Goal: Task Accomplishment & Management: Use online tool/utility

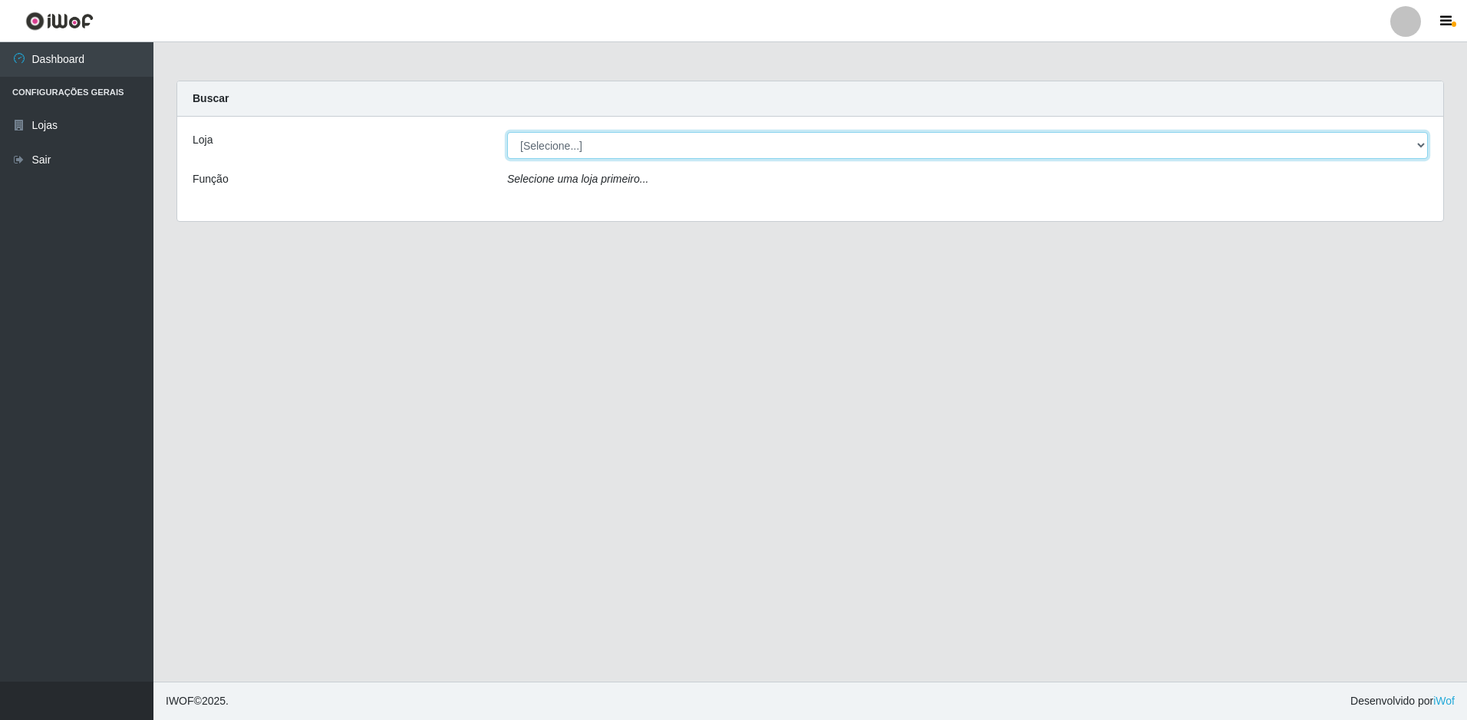
click at [656, 154] on select "[Selecione...] Extrabom - Loja 51 Gaivotas" at bounding box center [967, 145] width 921 height 27
select select "469"
click at [507, 132] on select "[Selecione...] Extrabom - Loja 51 Gaivotas" at bounding box center [967, 145] width 921 height 27
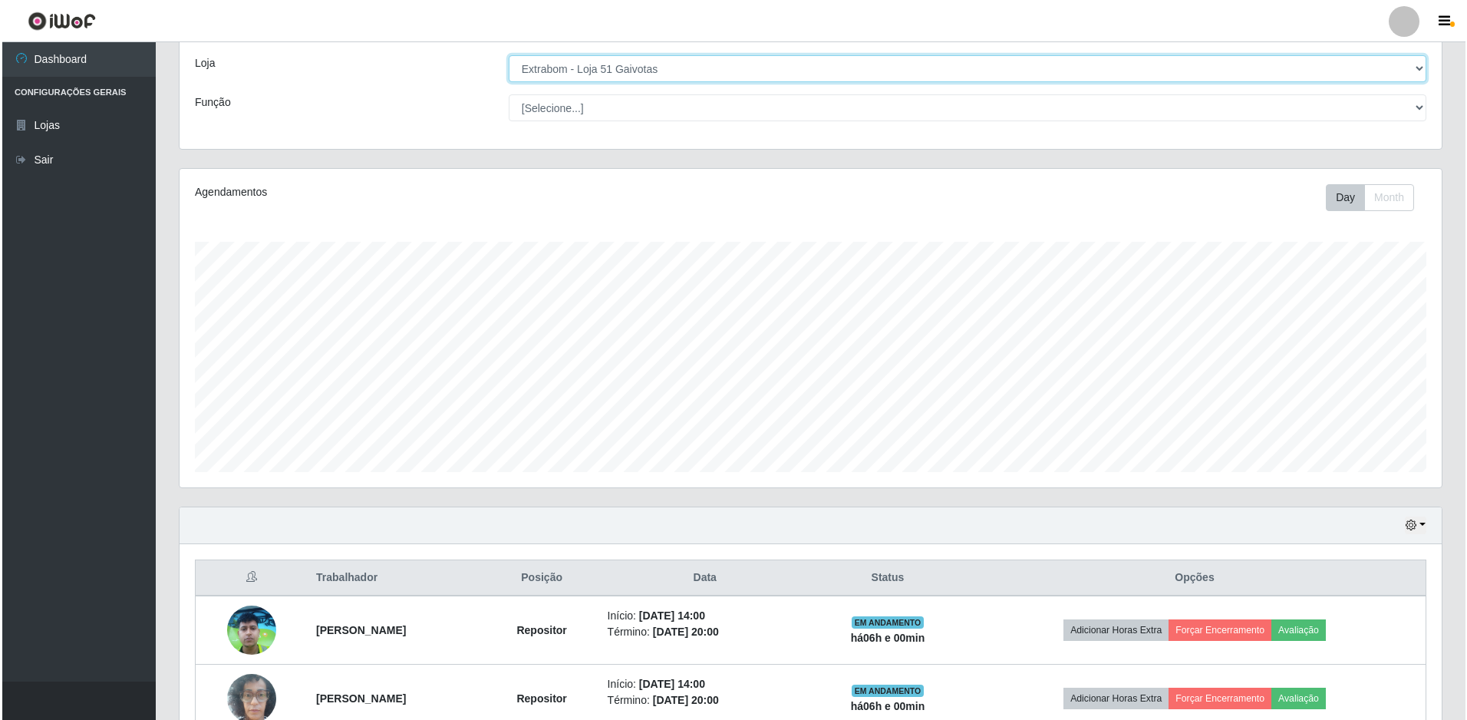
scroll to position [163, 0]
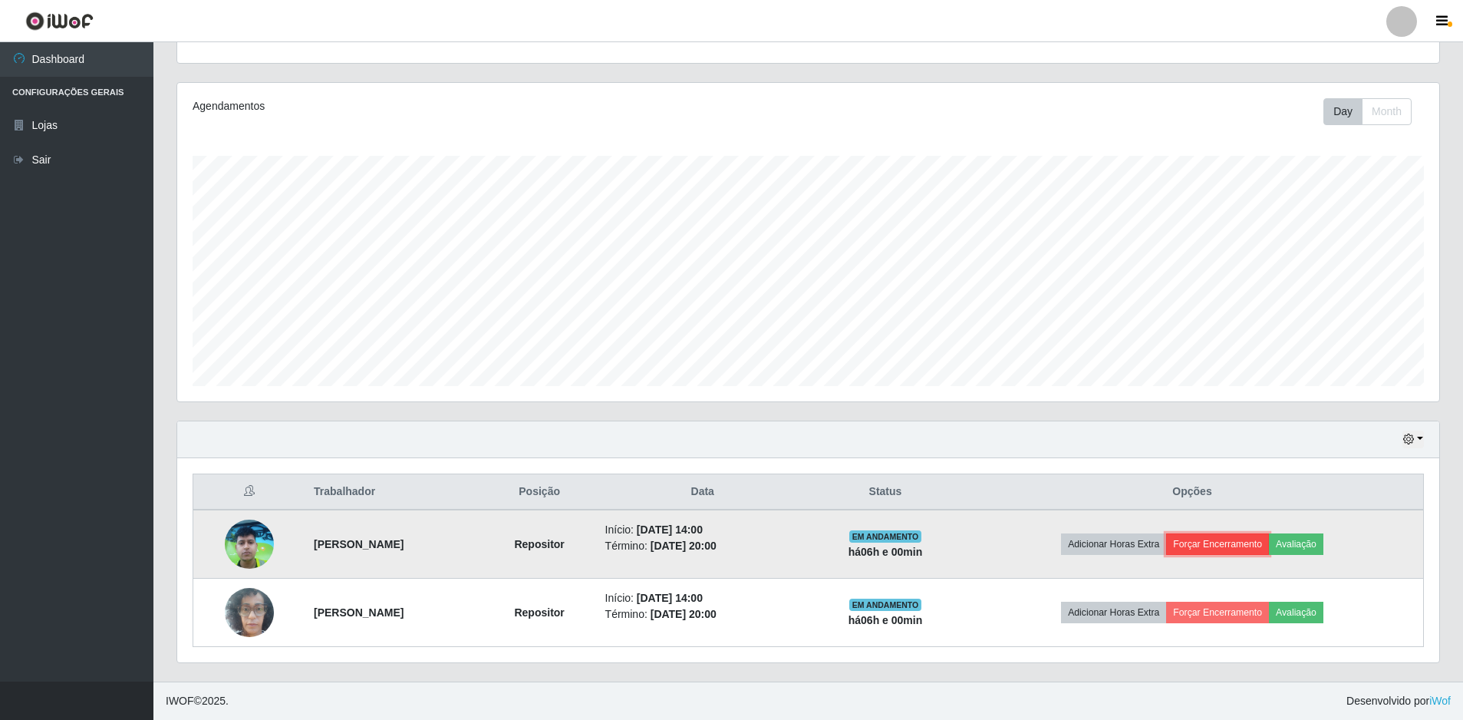
click at [1263, 542] on button "Forçar Encerramento" at bounding box center [1217, 543] width 103 height 21
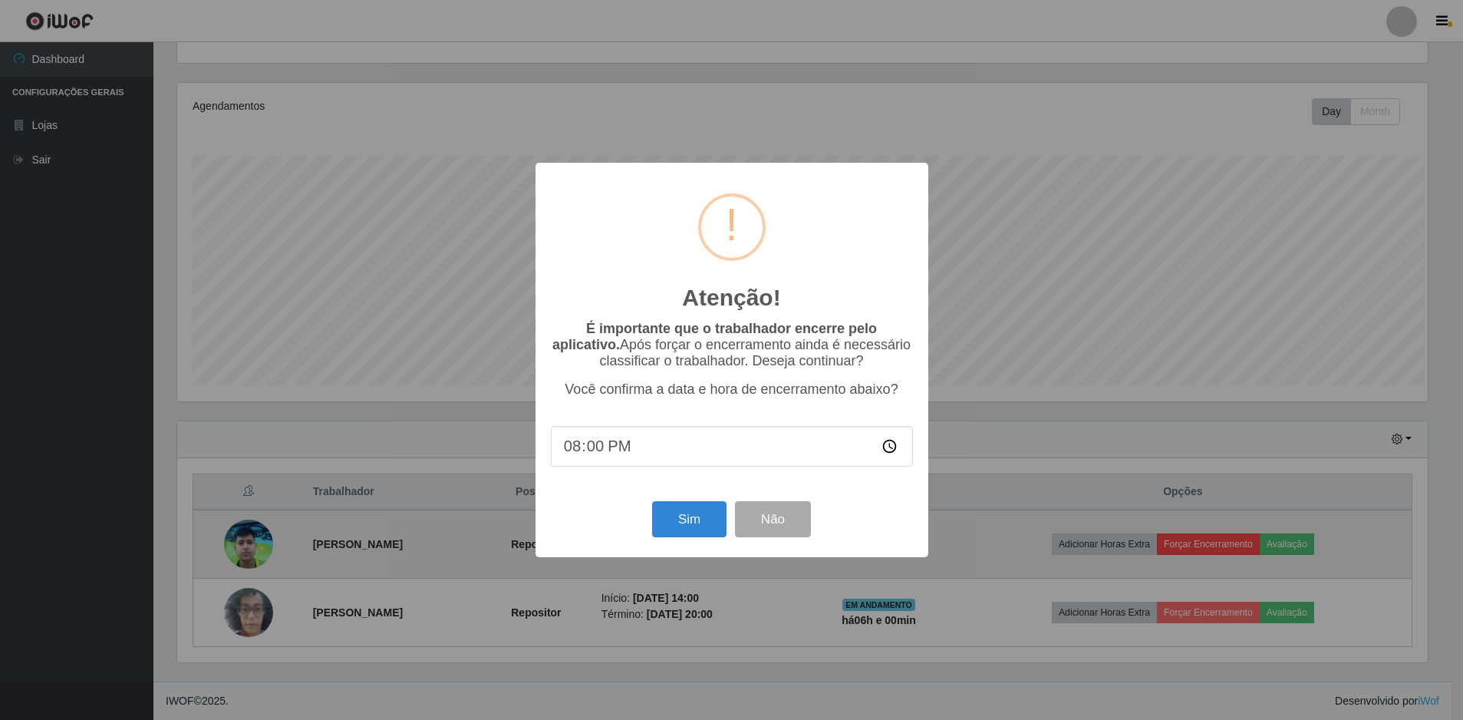
scroll to position [318, 1254]
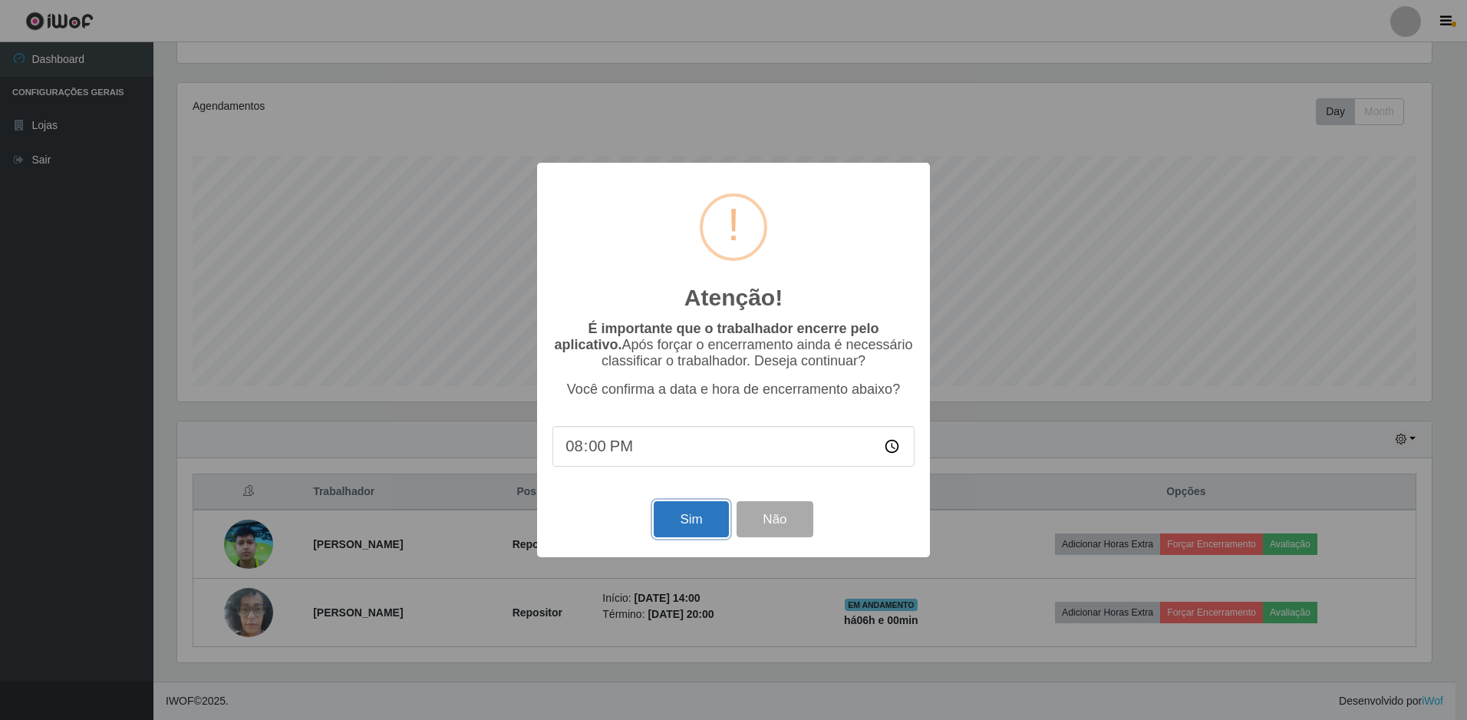
click at [704, 527] on button "Sim" at bounding box center [691, 519] width 74 height 36
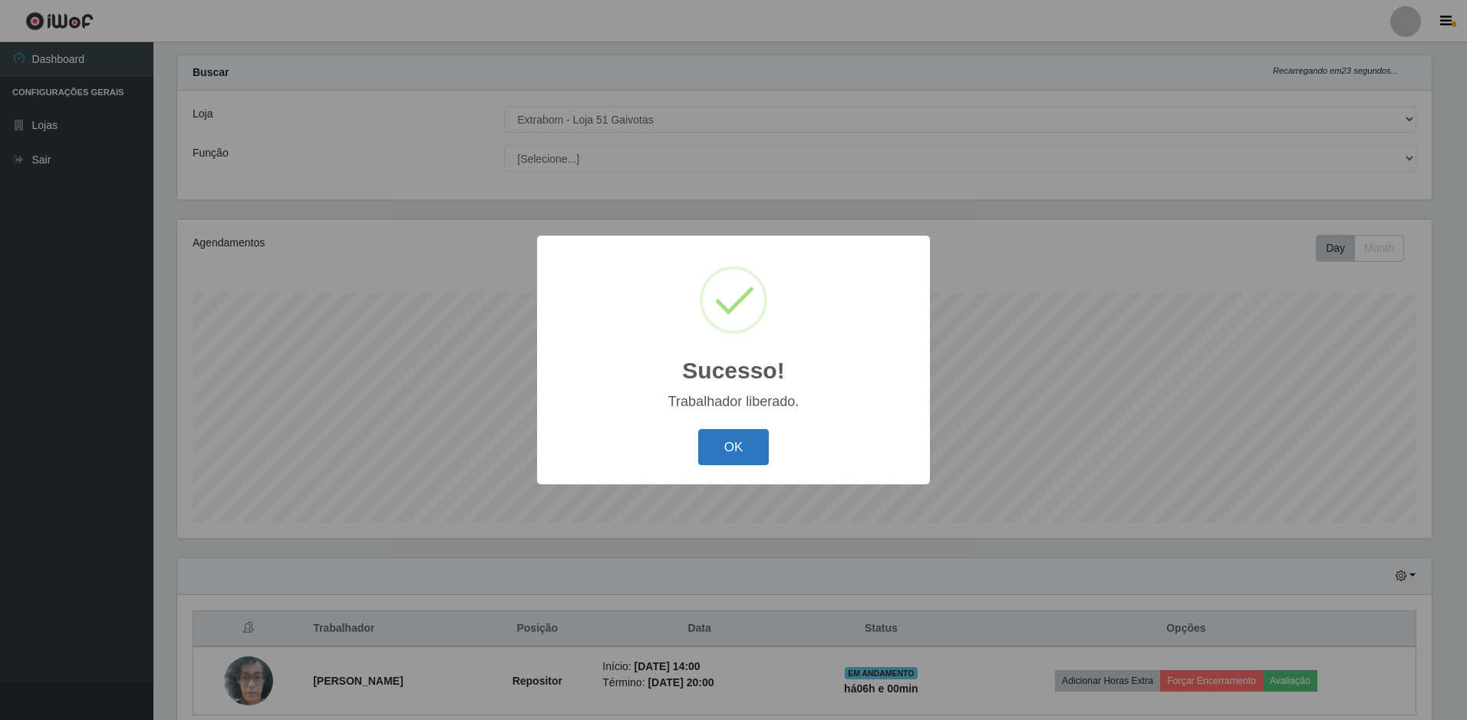
click at [765, 440] on button "OK" at bounding box center [733, 447] width 71 height 36
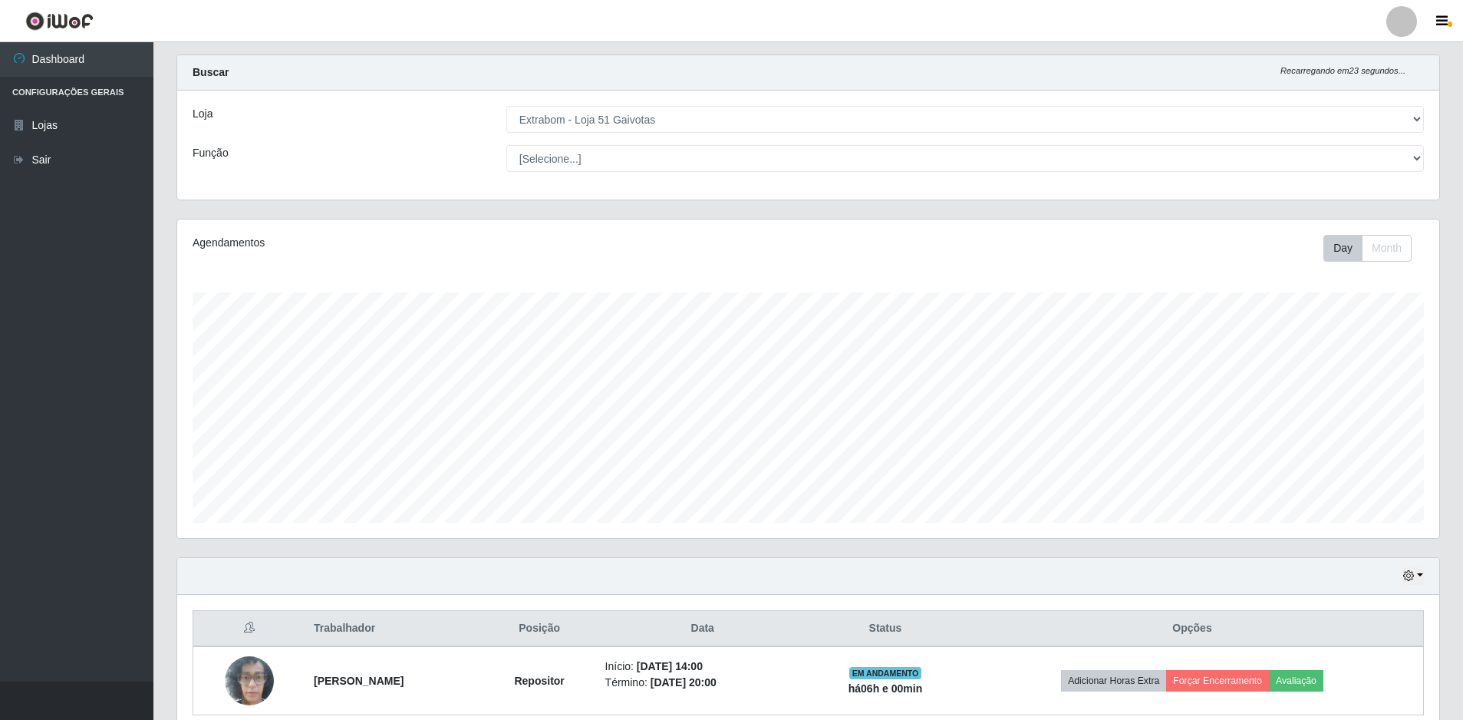
scroll to position [94, 0]
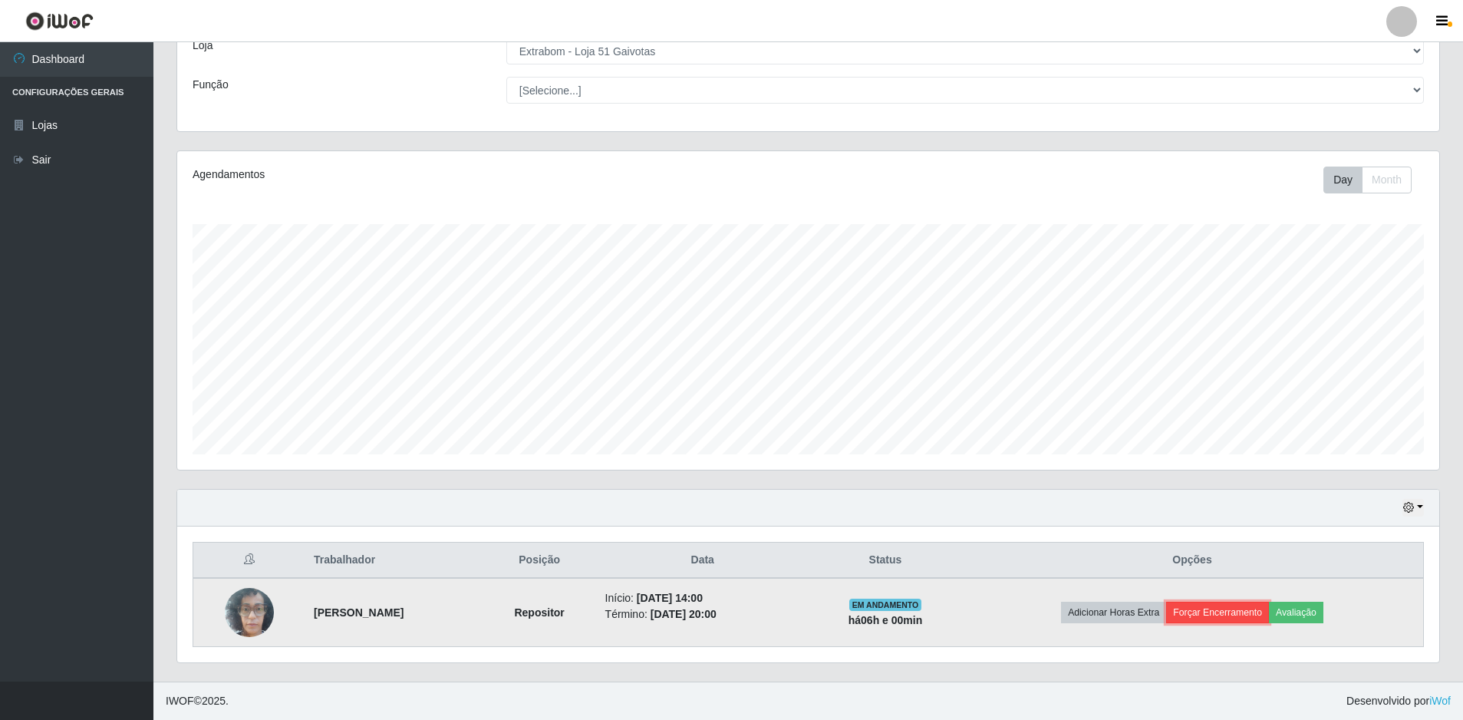
click at [1227, 608] on button "Forçar Encerramento" at bounding box center [1217, 612] width 103 height 21
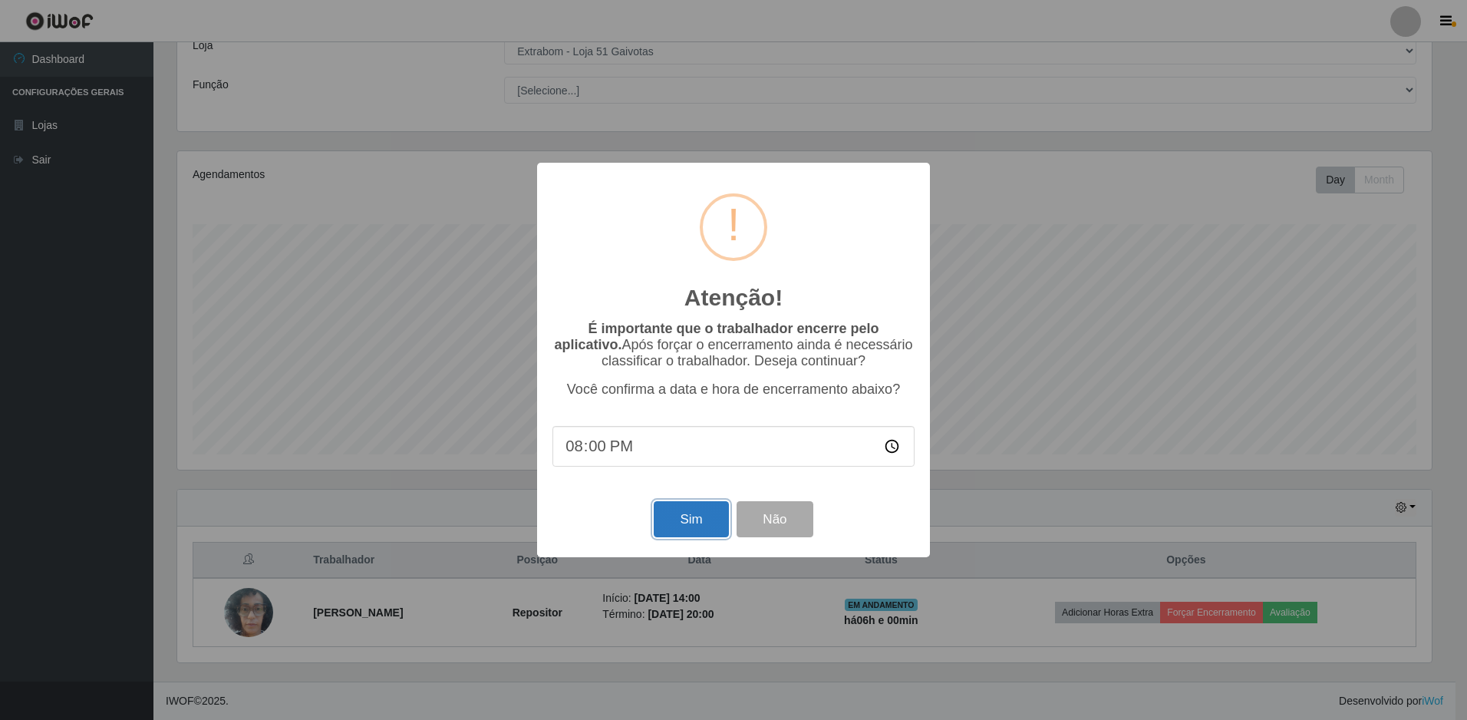
click at [701, 518] on button "Sim" at bounding box center [691, 519] width 74 height 36
